Goal: Information Seeking & Learning: Learn about a topic

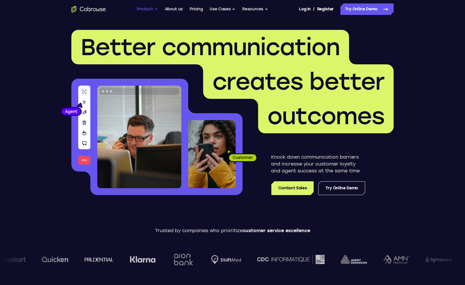
click at [151, 8] on button "Product" at bounding box center [147, 9] width 21 height 12
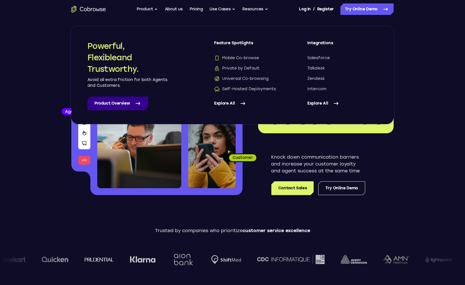
click at [114, 102] on link "Product Overview" at bounding box center [117, 104] width 61 height 14
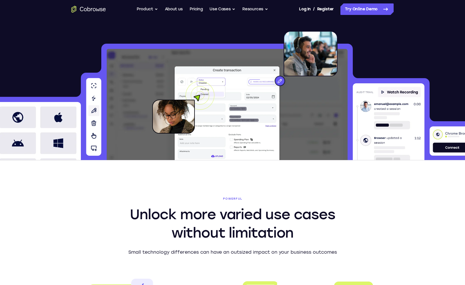
scroll to position [129, 0]
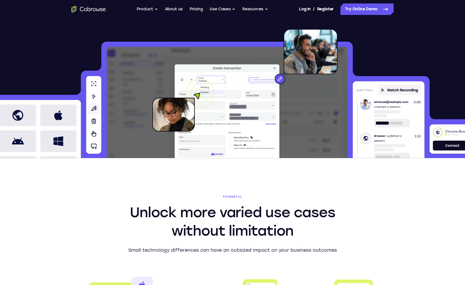
click at [278, 78] on img at bounding box center [292, 59] width 89 height 61
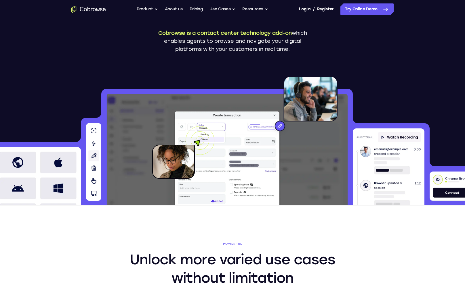
scroll to position [0, 0]
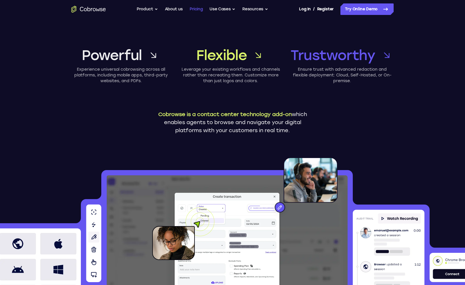
click at [198, 7] on link "Pricing" at bounding box center [196, 9] width 13 height 12
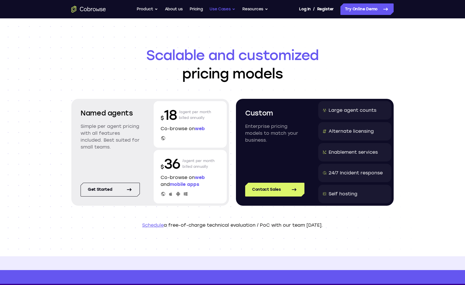
drag, startPoint x: 0, startPoint y: 0, endPoint x: 214, endPoint y: 9, distance: 214.2
click at [214, 9] on button "Use Cases" at bounding box center [222, 9] width 26 height 12
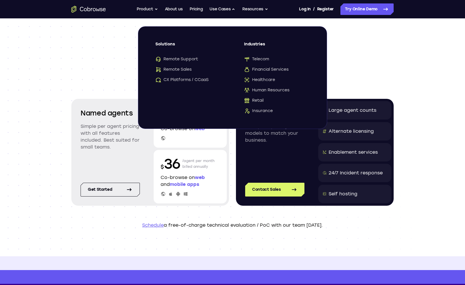
click at [167, 237] on header "Scalable and customized pricing models Named agents Simple per agent pricing wi…" at bounding box center [232, 137] width 368 height 238
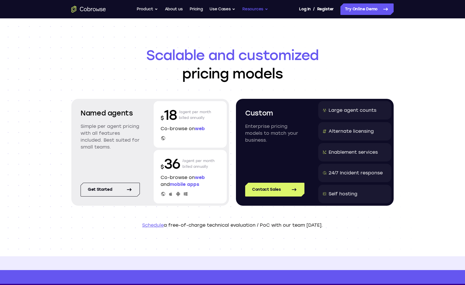
click at [250, 9] on button "Resources" at bounding box center [255, 9] width 26 height 12
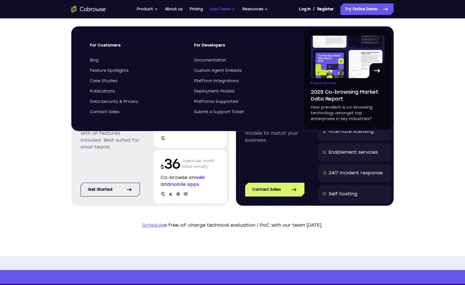
click at [229, 10] on button "Use Cases" at bounding box center [222, 9] width 26 height 12
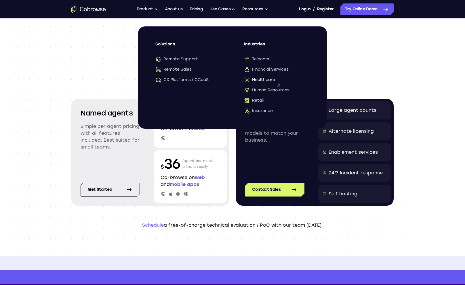
click at [266, 79] on span "Healthcare" at bounding box center [259, 80] width 31 height 6
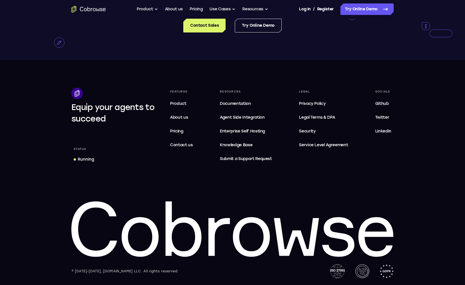
scroll to position [1551, 0]
